Goal: Browse casually: Explore the website without a specific task or goal

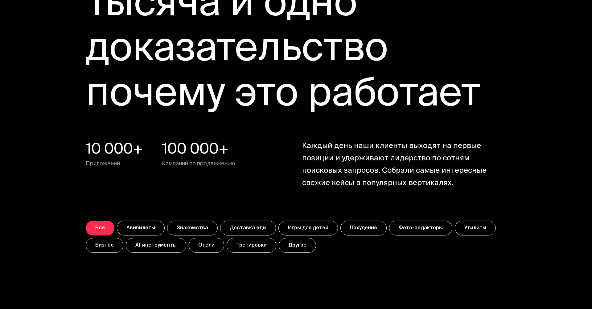
scroll to position [2261, 0]
click at [139, 225] on button "Авибилеты" at bounding box center [141, 227] width 48 height 15
click at [187, 226] on button "Знакомства" at bounding box center [192, 227] width 51 height 15
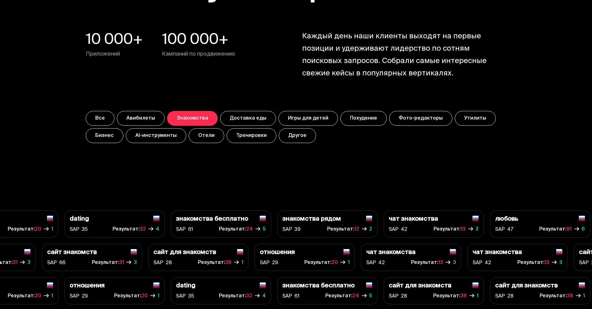
scroll to position [2378, 0]
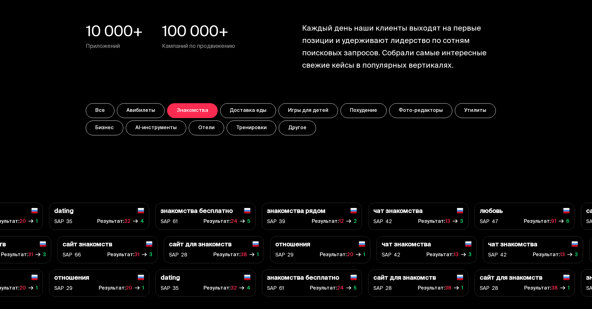
click at [246, 112] on button "Доставка еды" at bounding box center [248, 110] width 56 height 15
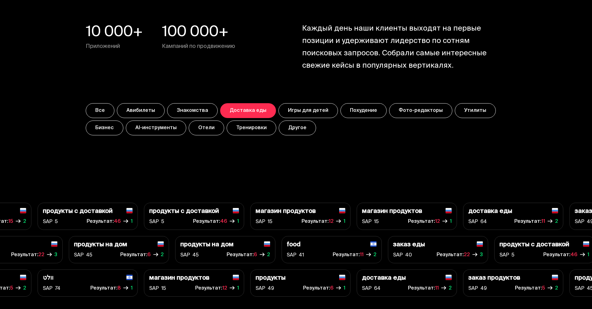
click at [294, 116] on button "Игры для детей" at bounding box center [309, 110] width 60 height 15
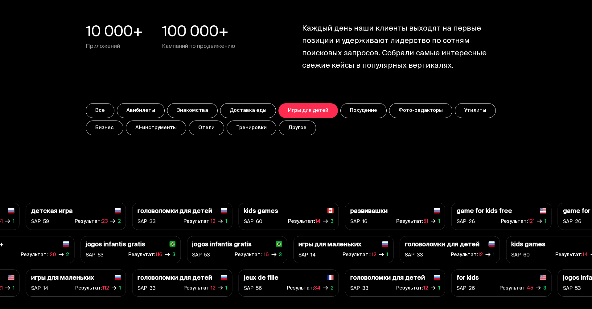
click at [349, 121] on div "Все Авибилеты Знакомства Доставка еды Игры для детей Похудение Фото-редакторы […" at bounding box center [296, 119] width 421 height 32
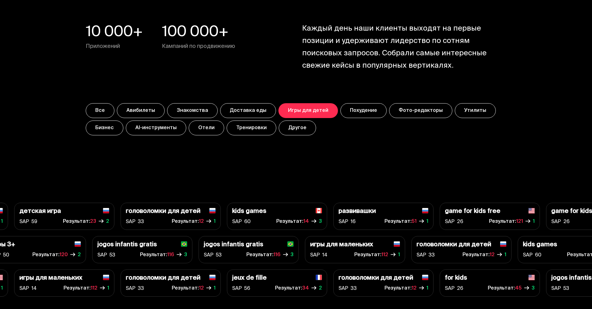
click at [355, 111] on button "Похудение" at bounding box center [364, 110] width 46 height 15
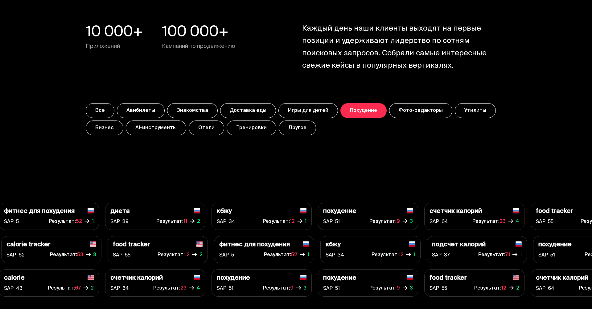
click at [291, 129] on button "Другое" at bounding box center [297, 127] width 37 height 15
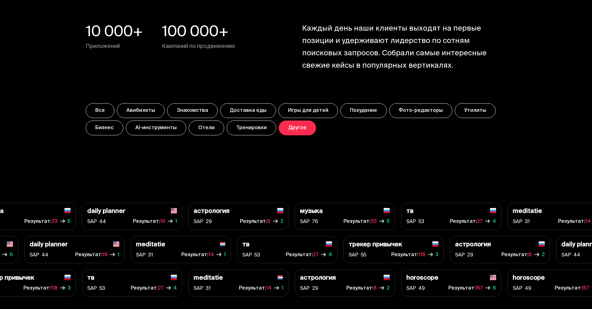
click at [255, 129] on button "Тренировки" at bounding box center [252, 127] width 50 height 15
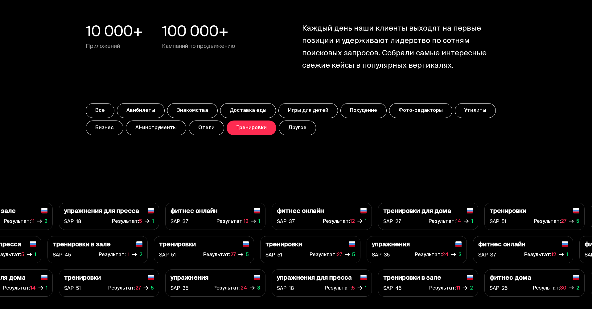
click at [205, 128] on button "Отели" at bounding box center [206, 127] width 35 height 15
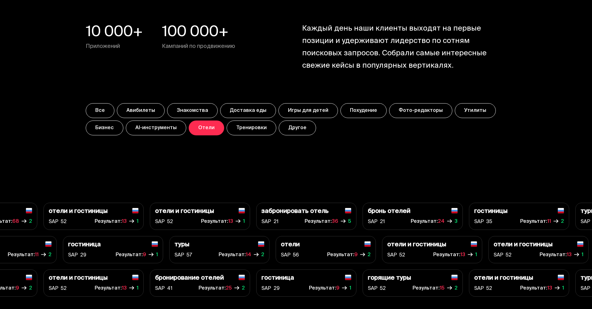
click at [168, 125] on button "AI-инструменты" at bounding box center [156, 127] width 60 height 15
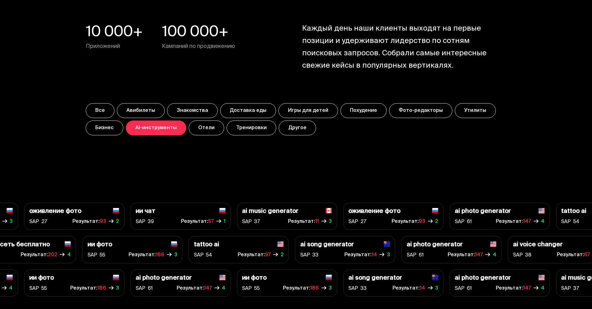
click at [358, 106] on button "Похудение" at bounding box center [364, 110] width 46 height 15
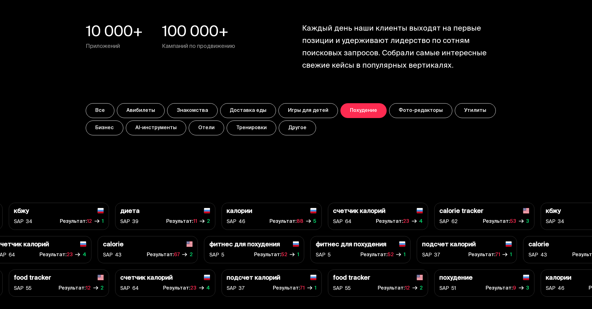
click at [360, 213] on p "счетчик калорий" at bounding box center [359, 211] width 52 height 7
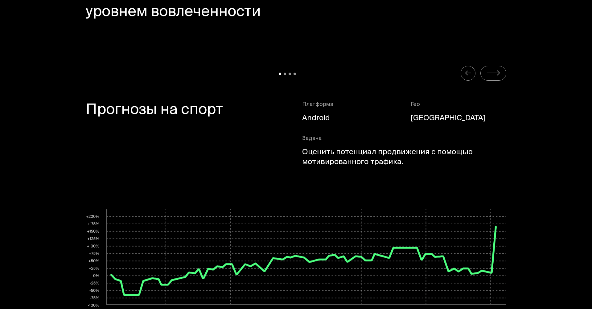
scroll to position [3137, 0]
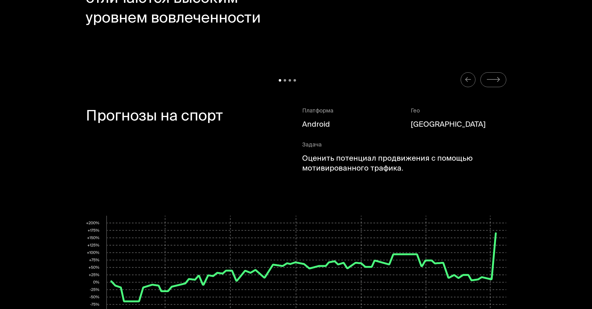
click at [491, 79] on icon "Carousel Navigation" at bounding box center [494, 80] width 14 height 8
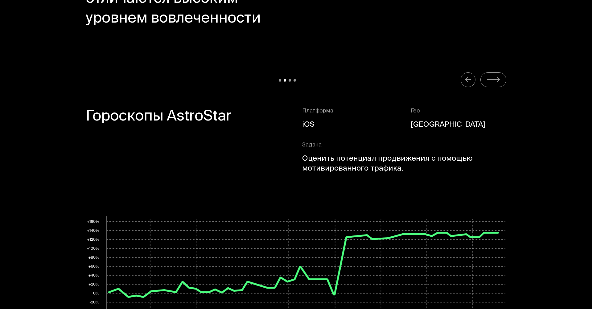
click at [458, 78] on div at bounding box center [296, 79] width 421 height 15
click at [461, 78] on div at bounding box center [296, 79] width 421 height 15
click at [465, 79] on icon "Carousel Navigation" at bounding box center [468, 80] width 7 height 8
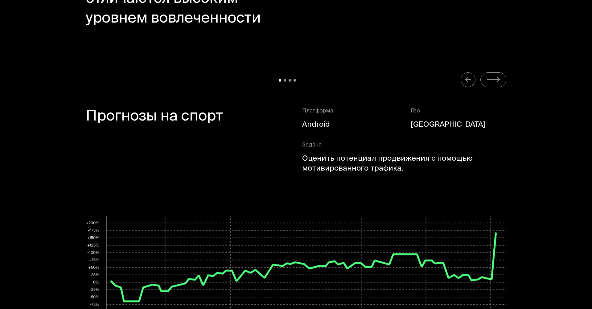
click at [487, 79] on button "Carousel Navigation" at bounding box center [494, 79] width 26 height 15
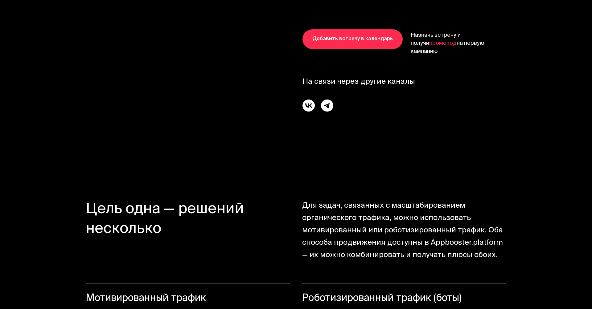
scroll to position [3910, 0]
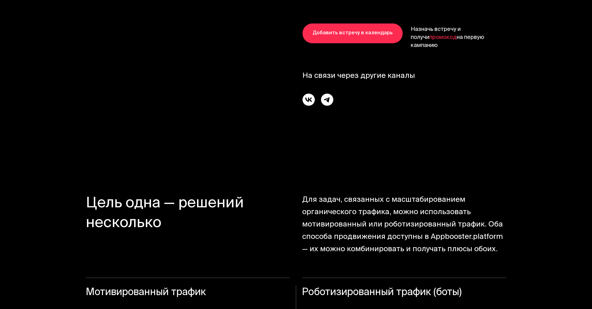
click at [325, 93] on img at bounding box center [327, 99] width 12 height 12
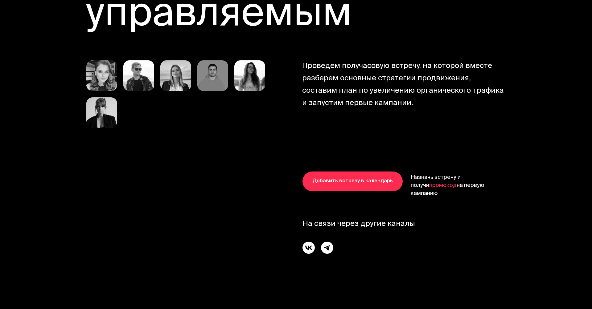
scroll to position [3741, 0]
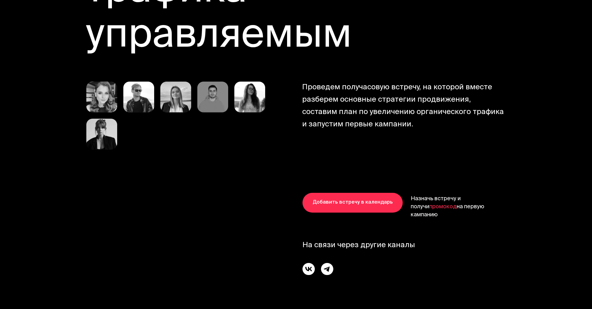
click at [213, 87] on img at bounding box center [212, 96] width 31 height 31
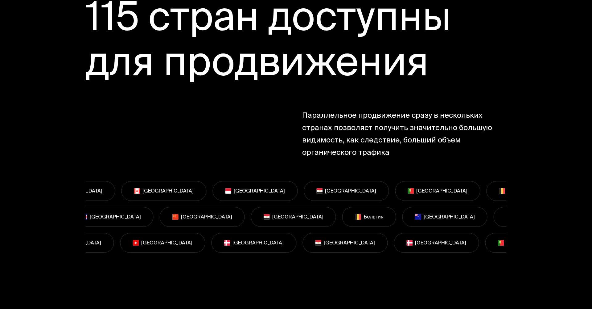
scroll to position [4533, 0]
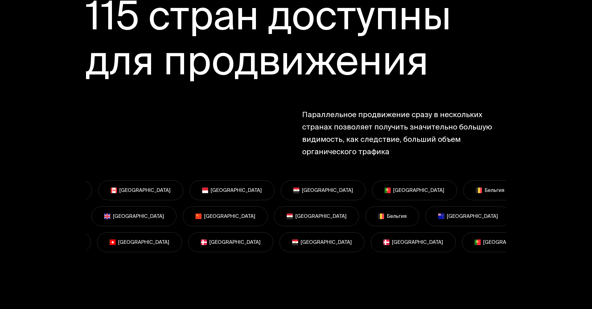
click at [545, 187] on p "[GEOGRAPHIC_DATA]" at bounding box center [570, 190] width 51 height 7
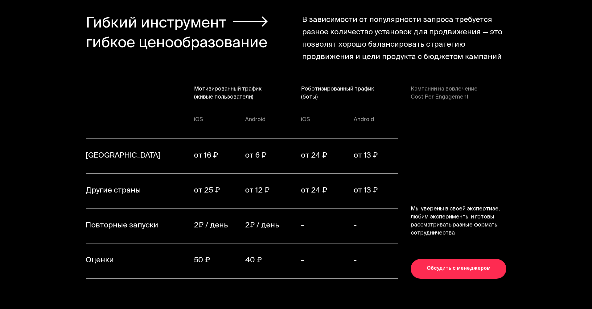
scroll to position [4857, 0]
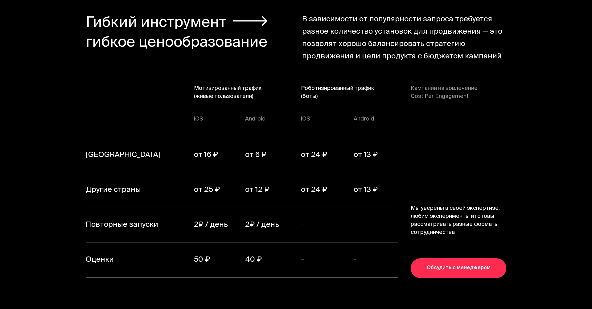
click at [463, 258] on link "Обсудить с менеджером" at bounding box center [459, 268] width 96 height 20
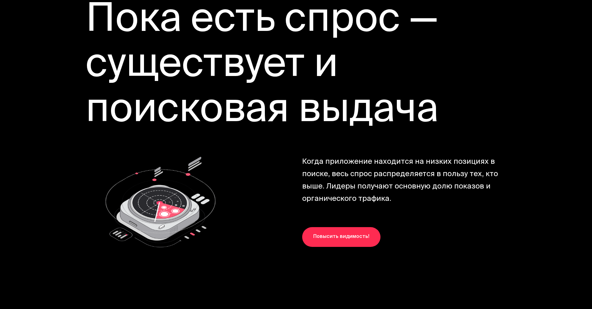
scroll to position [6641, 0]
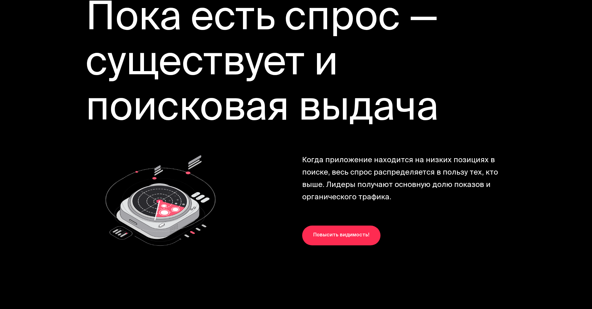
click at [334, 225] on link "Повысить видимость!" at bounding box center [341, 235] width 78 height 20
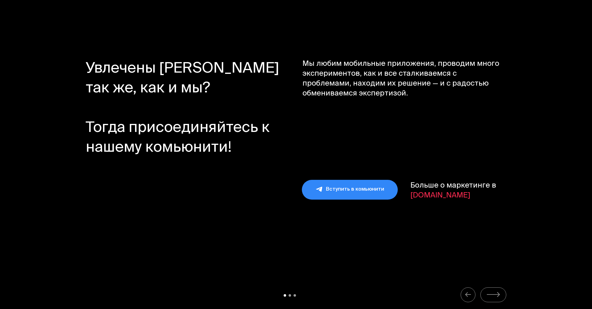
scroll to position [6919, 0]
click at [340, 179] on link "Вступить в комьюнити" at bounding box center [350, 189] width 96 height 20
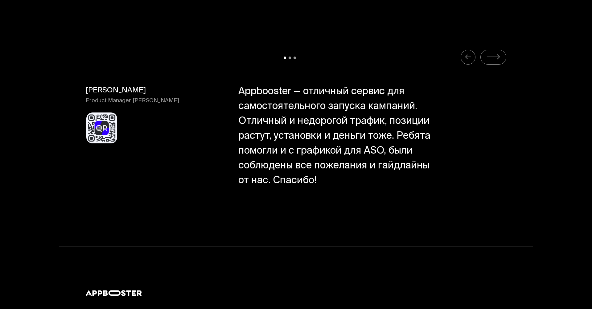
scroll to position [7147, 0]
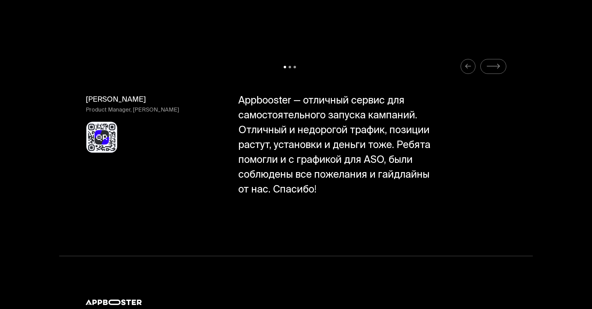
click at [499, 62] on icon "Carousel Navigation" at bounding box center [494, 66] width 14 height 8
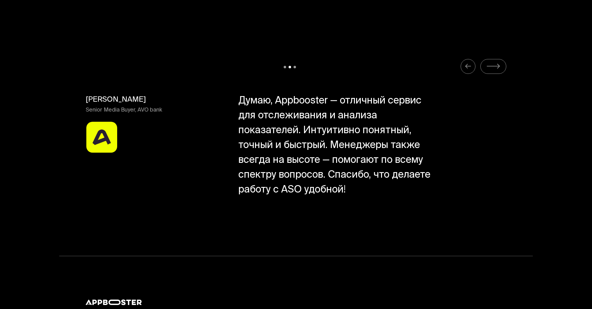
click at [499, 62] on icon "Carousel Navigation" at bounding box center [494, 66] width 14 height 8
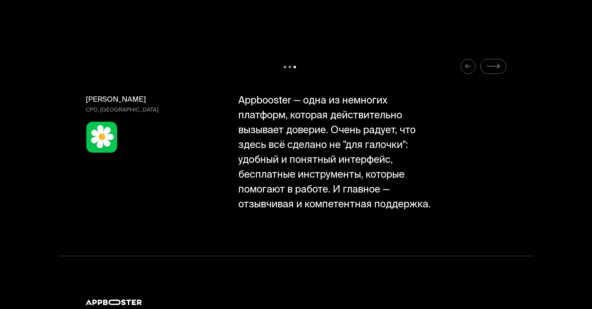
click at [499, 62] on icon "Carousel Navigation" at bounding box center [494, 66] width 14 height 8
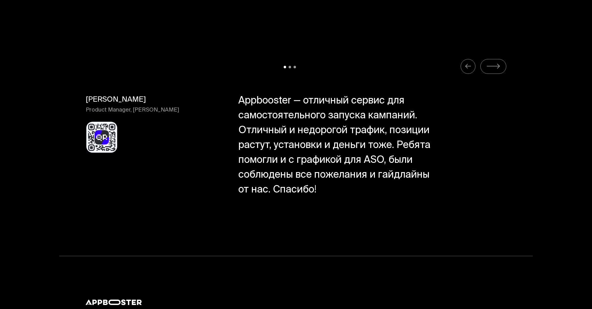
click at [474, 59] on button "Carousel Navigation" at bounding box center [468, 66] width 15 height 15
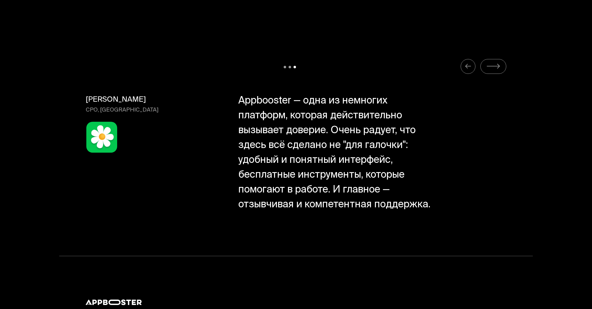
click at [472, 59] on button "Carousel Navigation" at bounding box center [468, 66] width 15 height 15
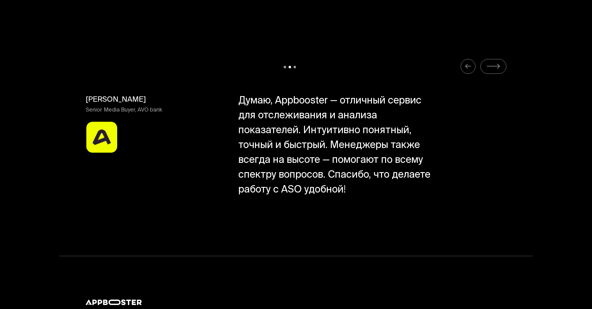
click at [494, 66] on icon "Carousel Navigation" at bounding box center [493, 66] width 12 height 0
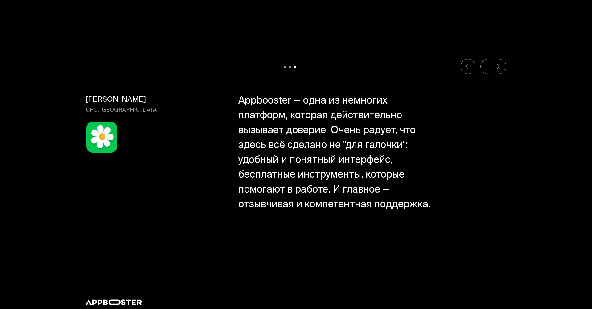
click at [494, 66] on icon "Carousel Navigation" at bounding box center [493, 66] width 12 height 0
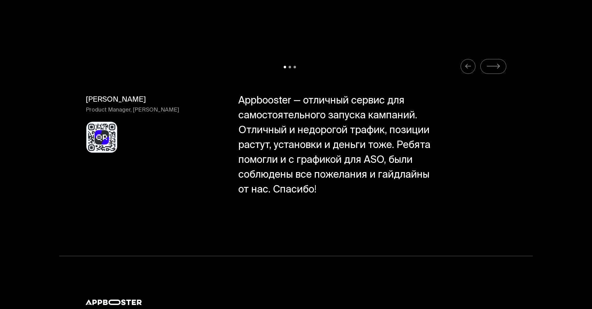
click at [494, 66] on icon "Carousel Navigation" at bounding box center [493, 66] width 12 height 0
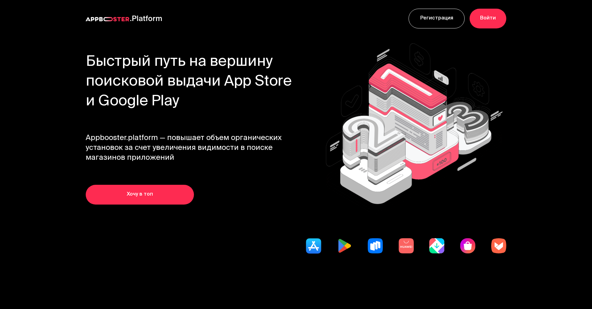
scroll to position [4, 0]
